Goal: Information Seeking & Learning: Find specific fact

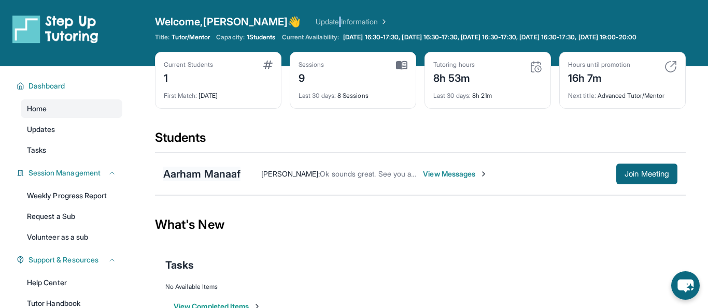
click at [181, 171] on div "Aarham Manaaf" at bounding box center [201, 174] width 77 height 15
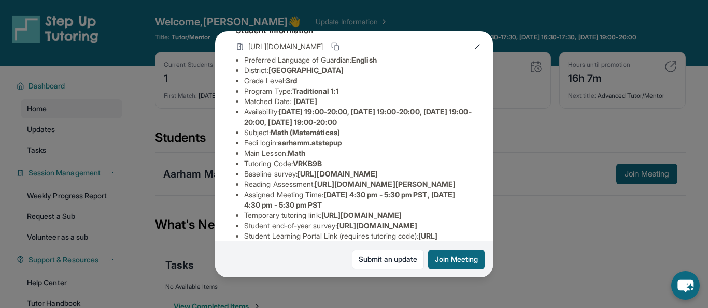
scroll to position [73, 0]
drag, startPoint x: 282, startPoint y: 144, endPoint x: 358, endPoint y: 147, distance: 75.7
click at [358, 147] on li "Eedi login : aarhamm.atstepup" at bounding box center [358, 142] width 228 height 10
copy span "aarhamm.atstepup"
